Goal: Find specific page/section: Find specific page/section

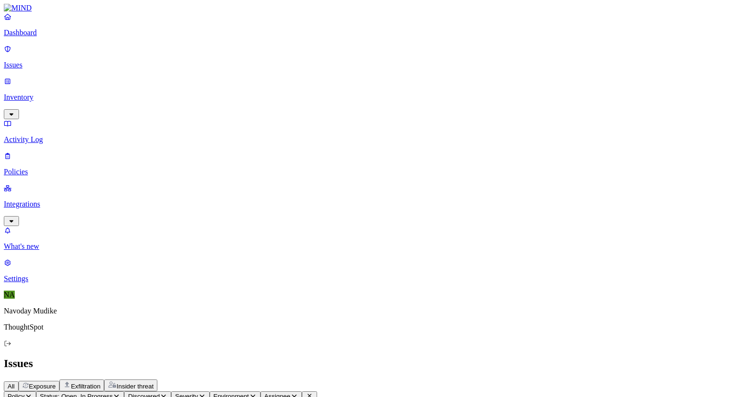
click at [19, 382] on button "All" at bounding box center [11, 387] width 15 height 10
click at [56, 383] on span "Exposure" at bounding box center [42, 386] width 27 height 7
